Goal: Information Seeking & Learning: Learn about a topic

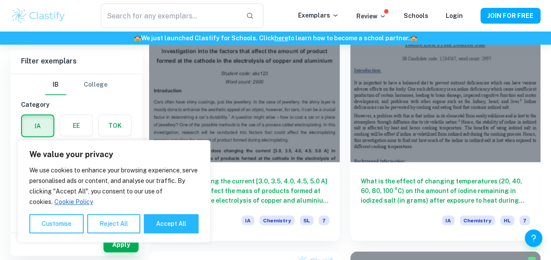
scroll to position [740, 0]
click at [182, 223] on button "Accept All" at bounding box center [171, 223] width 55 height 19
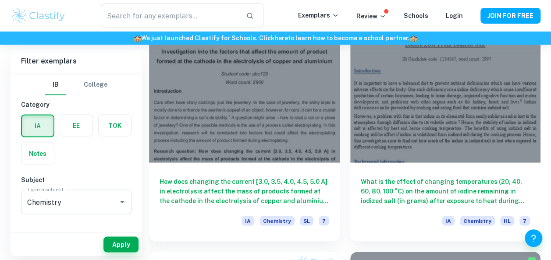
checkbox input "true"
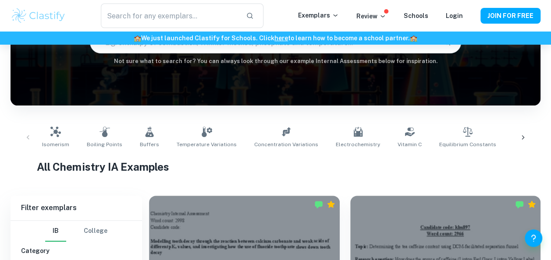
scroll to position [98, 0]
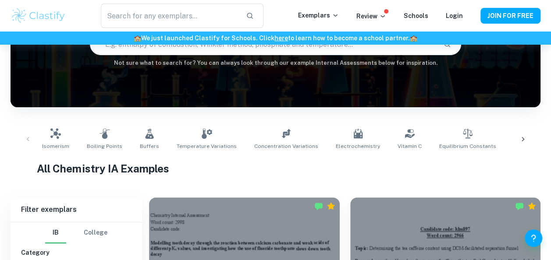
click at [520, 138] on icon at bounding box center [522, 139] width 9 height 9
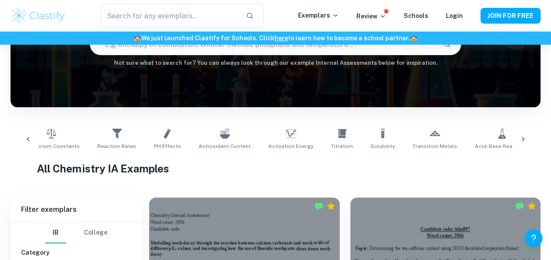
scroll to position [0, 446]
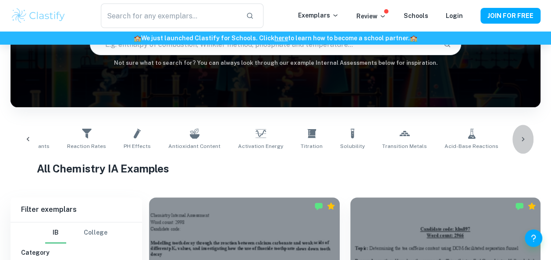
click at [521, 138] on icon at bounding box center [522, 139] width 9 height 9
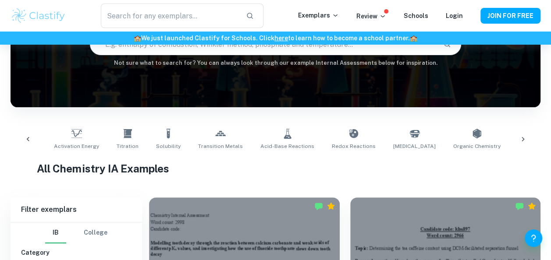
scroll to position [0, 749]
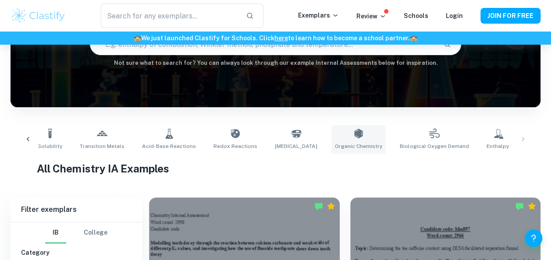
click at [353, 136] on icon at bounding box center [358, 133] width 11 height 11
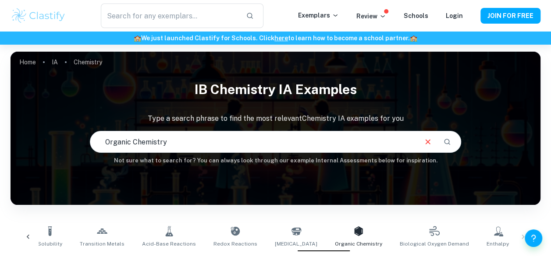
scroll to position [125, 0]
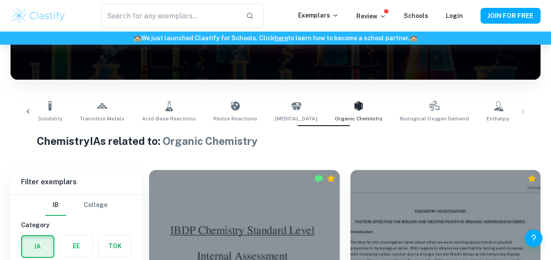
click at [28, 111] on icon at bounding box center [28, 112] width 3 height 4
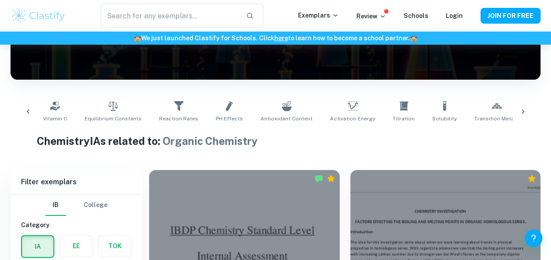
scroll to position [0, 302]
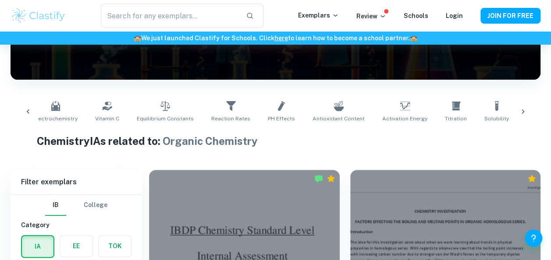
click at [28, 111] on icon at bounding box center [28, 112] width 3 height 4
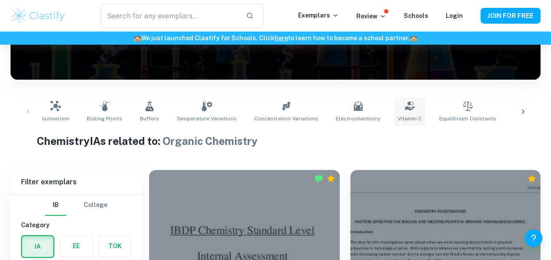
click at [399, 113] on link "Vitamin C" at bounding box center [409, 111] width 31 height 29
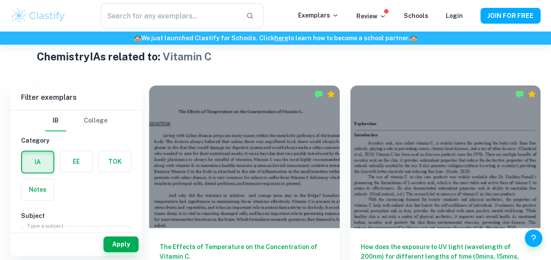
scroll to position [166, 0]
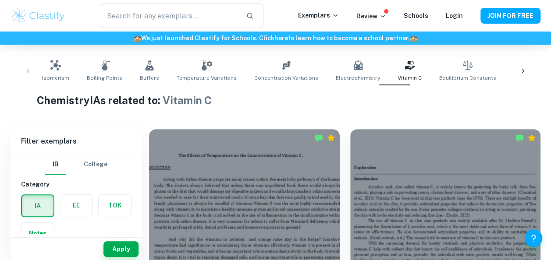
click at [514, 65] on div at bounding box center [522, 71] width 21 height 29
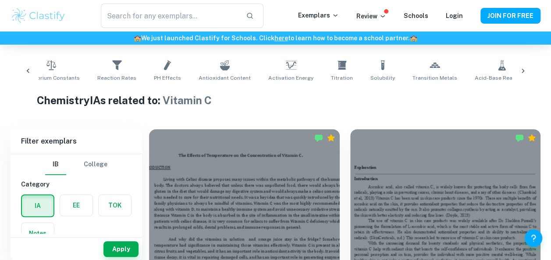
scroll to position [0, 446]
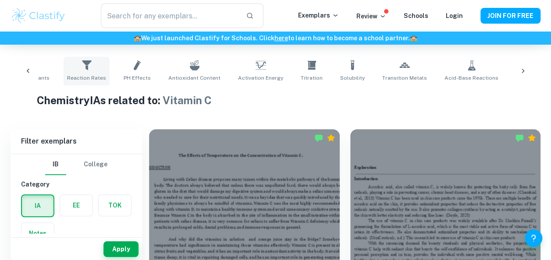
click at [81, 66] on icon at bounding box center [86, 65] width 11 height 11
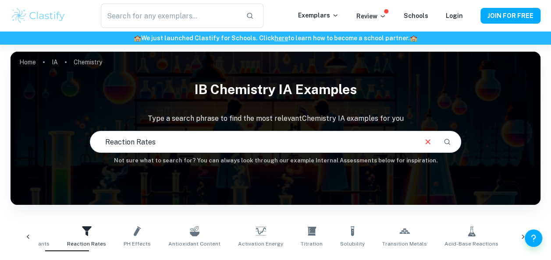
scroll to position [44, 0]
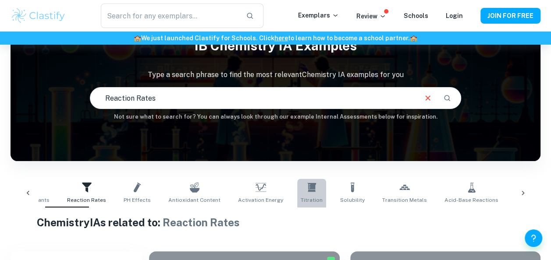
click at [307, 186] on icon at bounding box center [311, 187] width 9 height 9
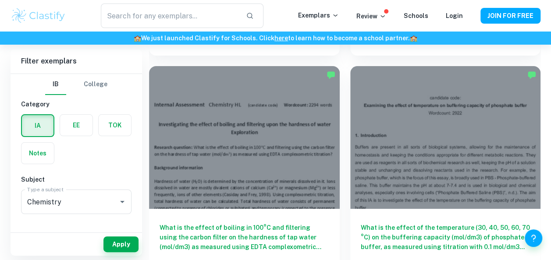
scroll to position [1622, 0]
